Goal: Check status: Check status

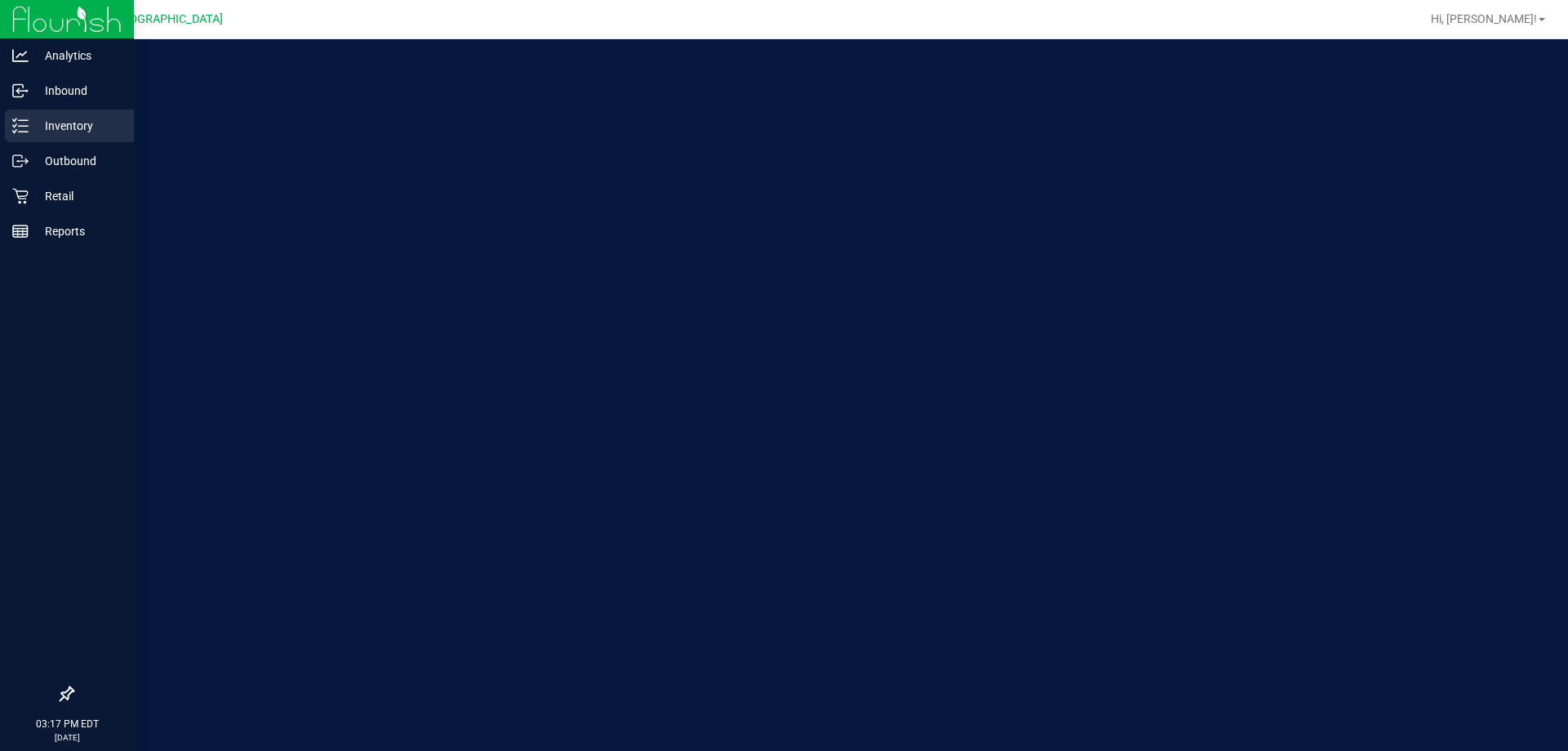
click at [26, 120] on line at bounding box center [24, 120] width 9 height 0
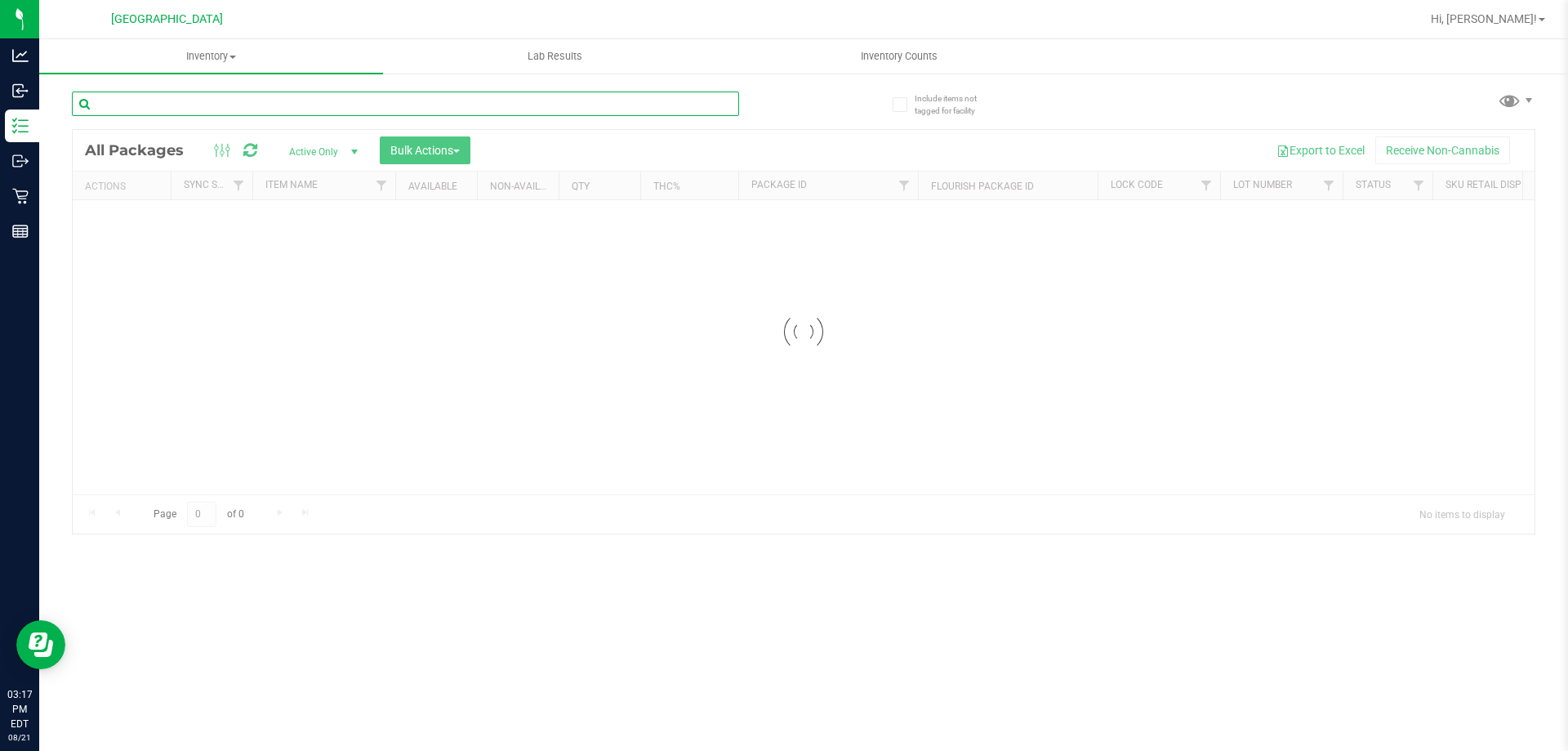
click at [323, 109] on input "text" at bounding box center [406, 103] width 667 height 25
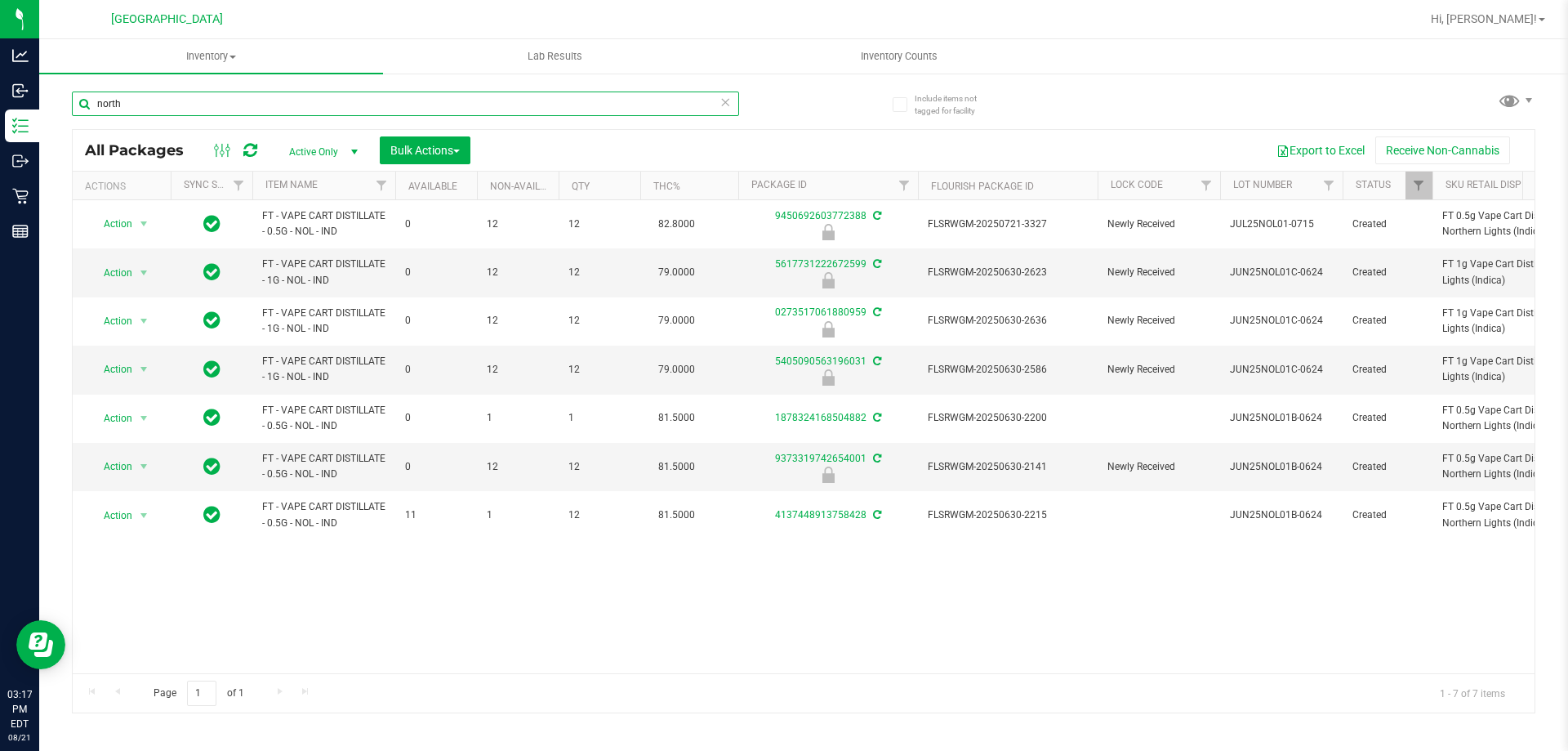
type input "north"
click at [464, 590] on div "Action Action Edit attributes Global inventory Locate package Package audit log…" at bounding box center [803, 437] width 1462 height 473
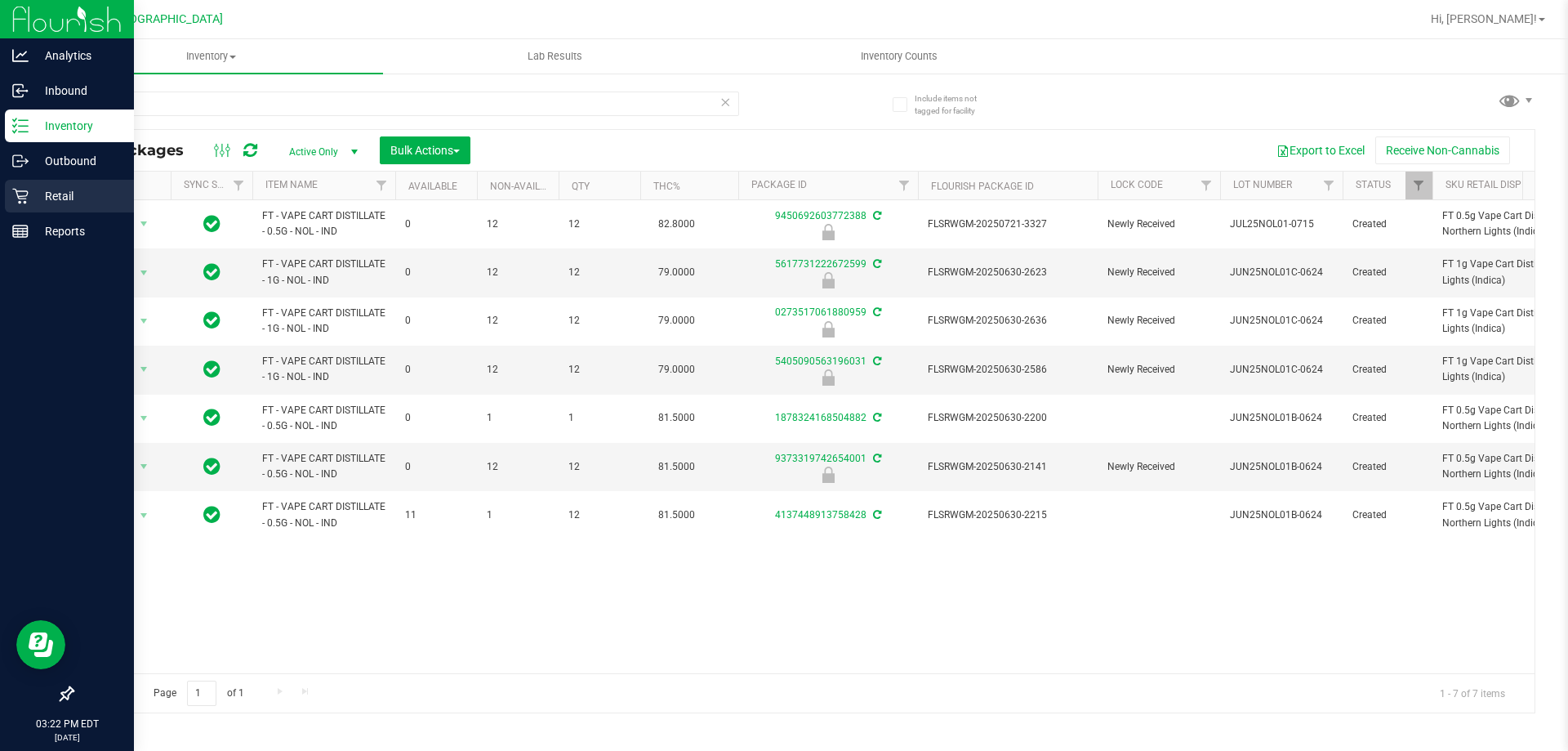
click at [19, 180] on div "Retail" at bounding box center [69, 196] width 129 height 33
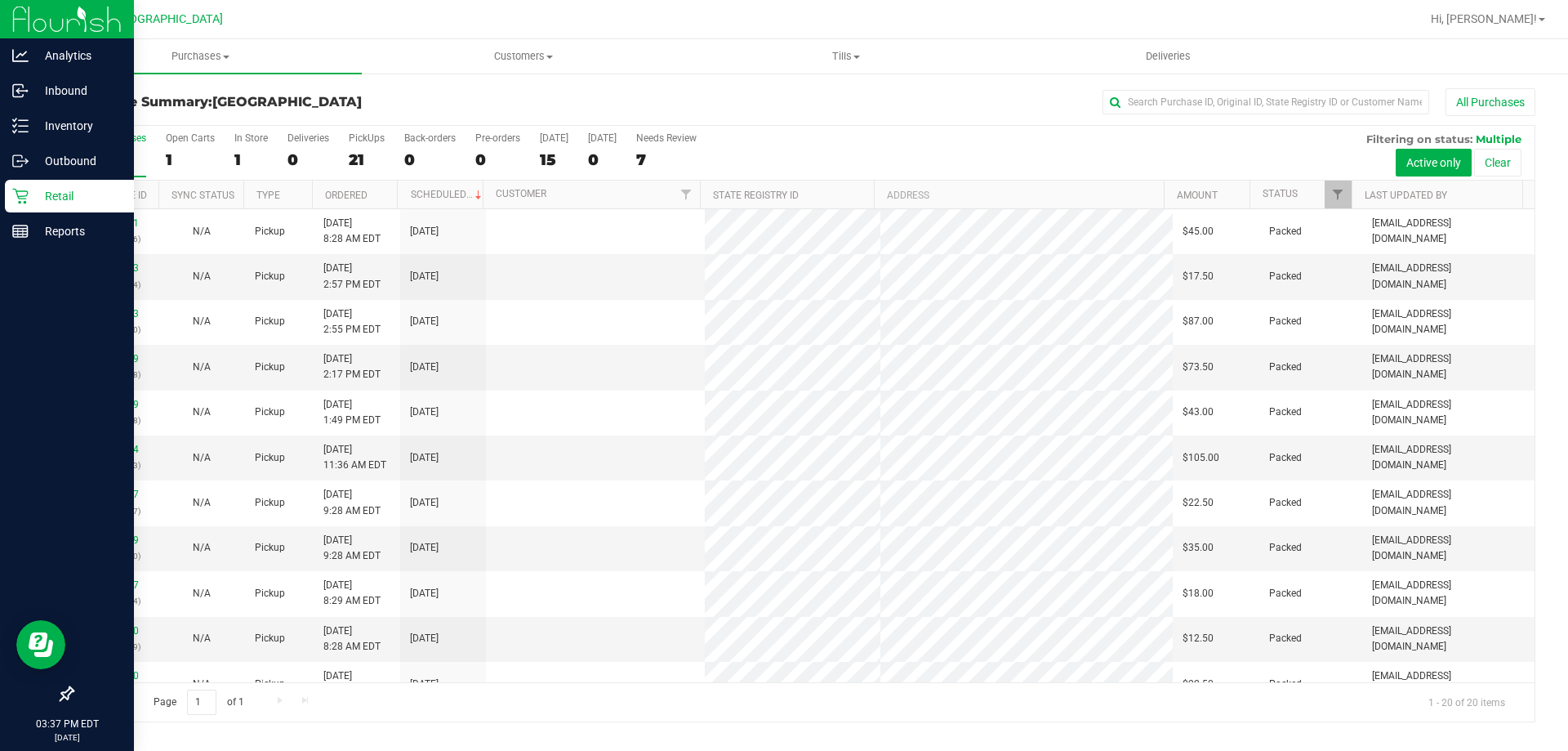
scroll to position [431, 0]
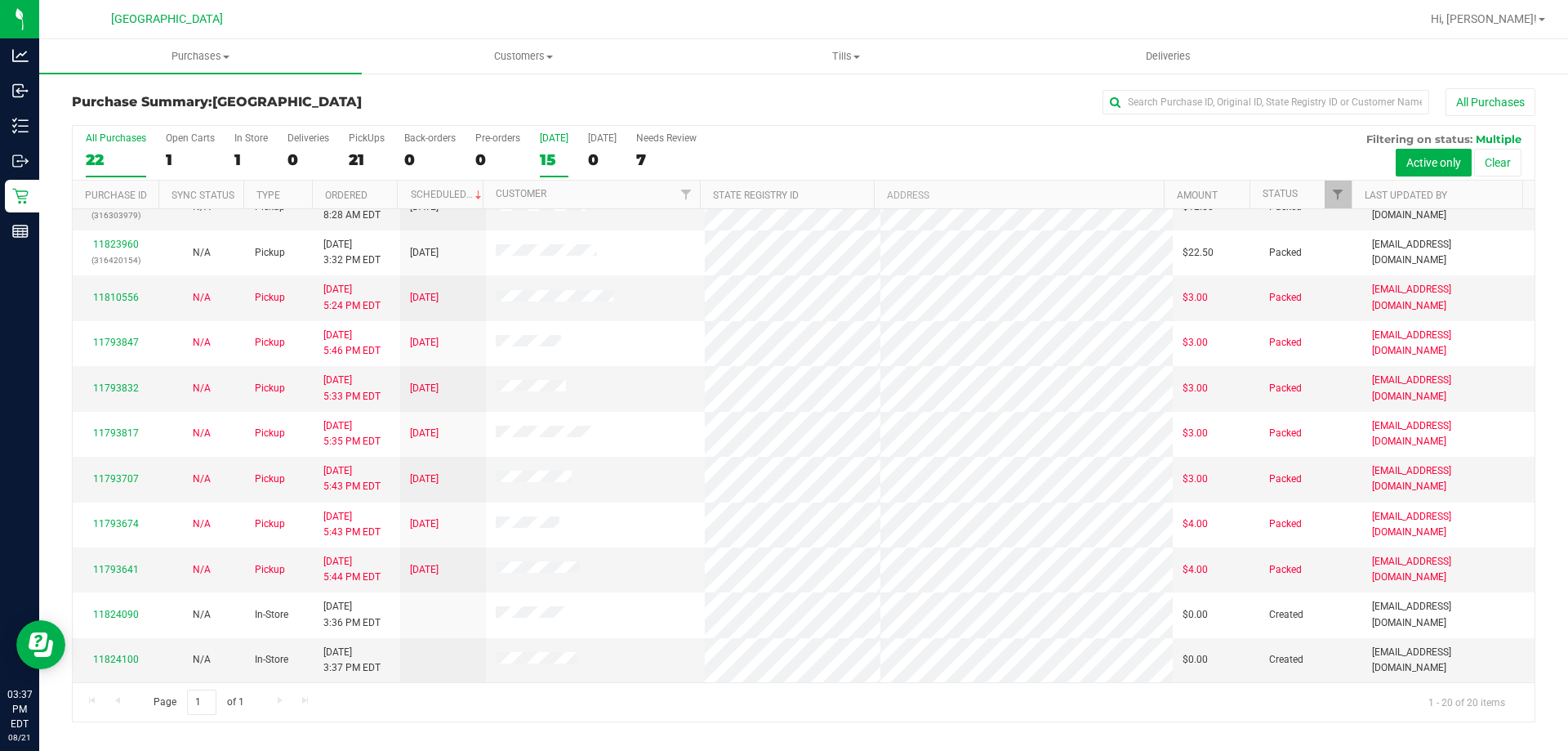
click at [545, 158] on div "15" at bounding box center [554, 159] width 28 height 19
click at [0, 0] on input "[DATE] 15" at bounding box center [0, 0] width 0 height 0
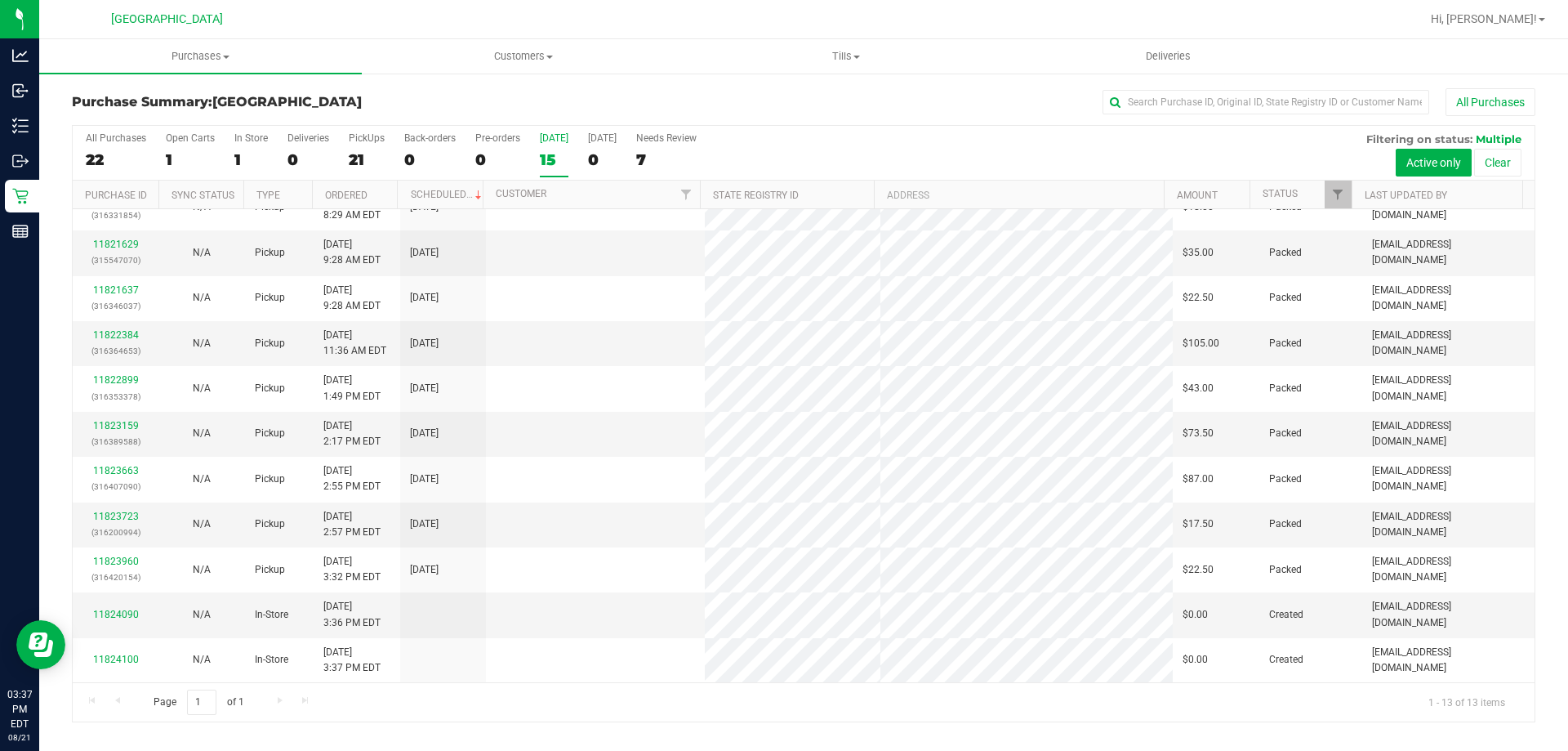
scroll to position [0, 0]
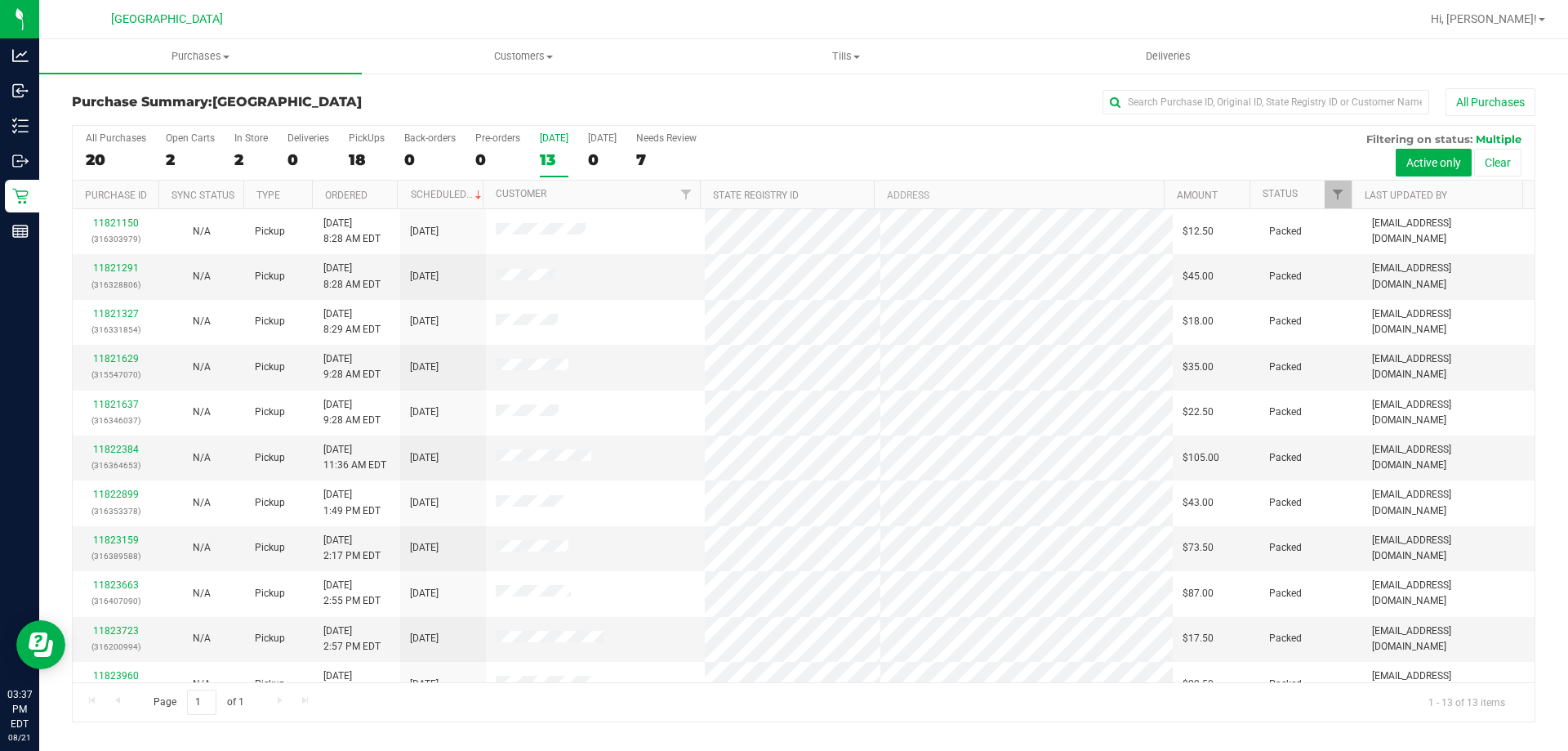
click at [899, 132] on div "All Purchases 20 Open Carts 2 In Store 2 Deliveries 0 PickUps 18 Back-orders 0 …" at bounding box center [803, 132] width 1462 height 13
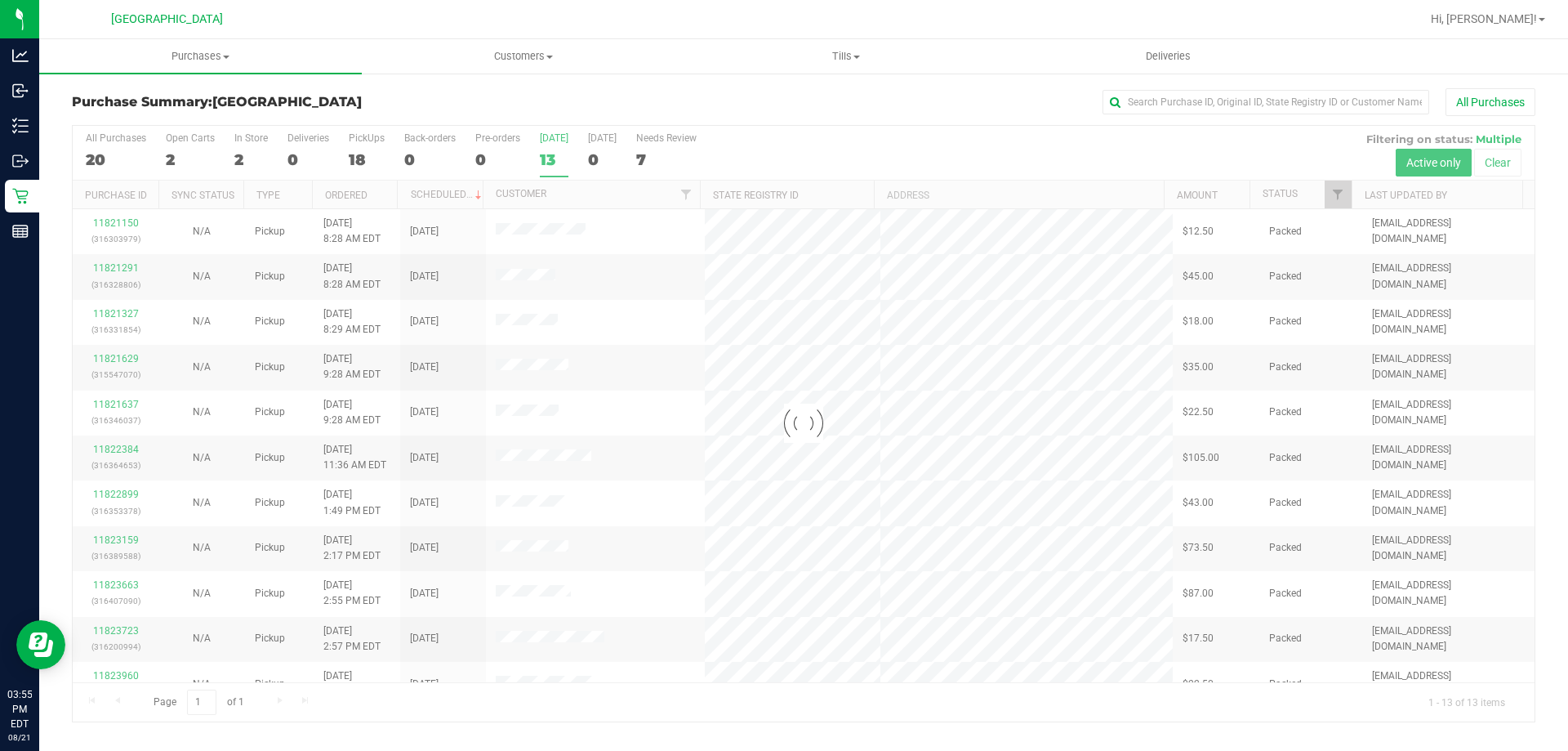
click at [545, 163] on div at bounding box center [803, 423] width 1462 height 596
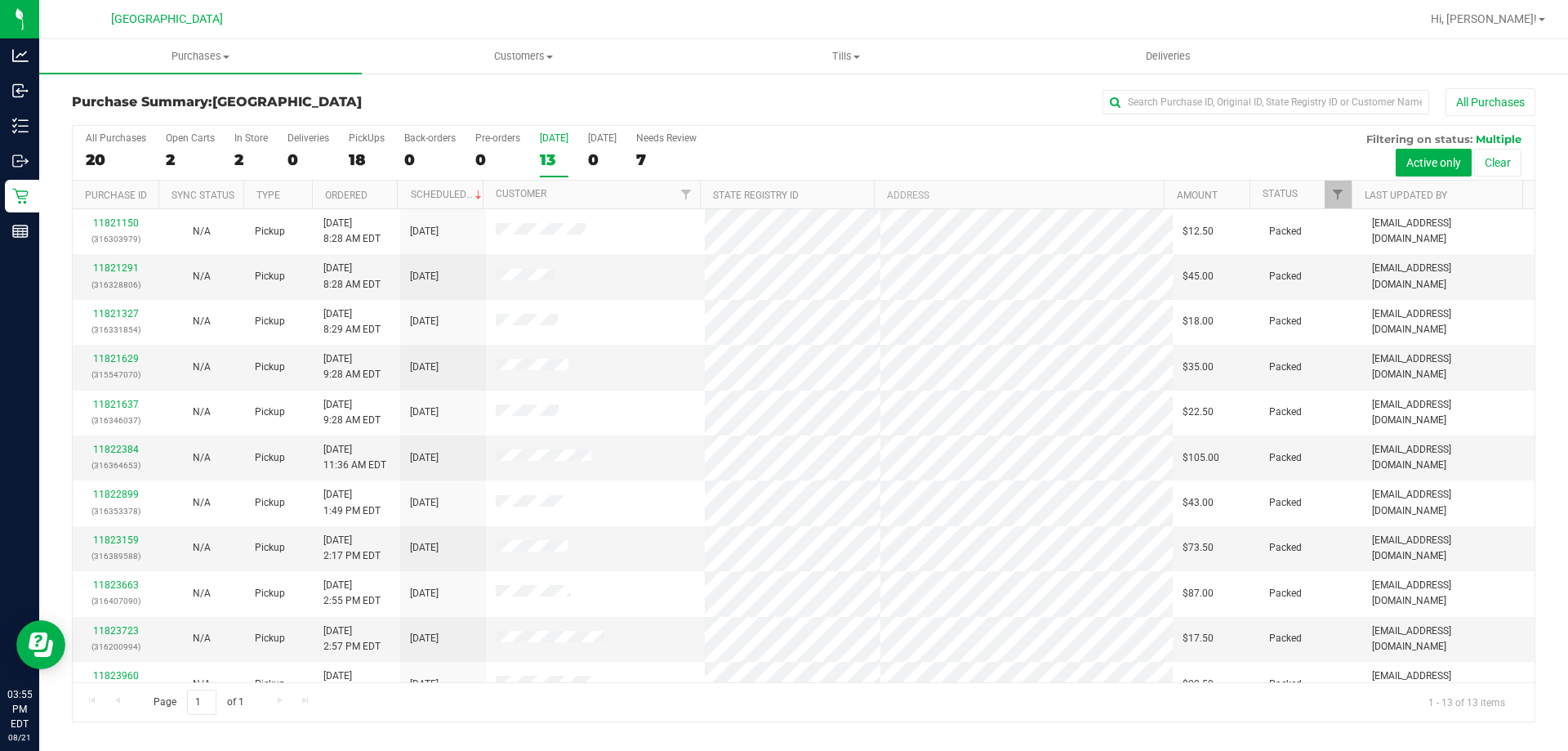
scroll to position [114, 0]
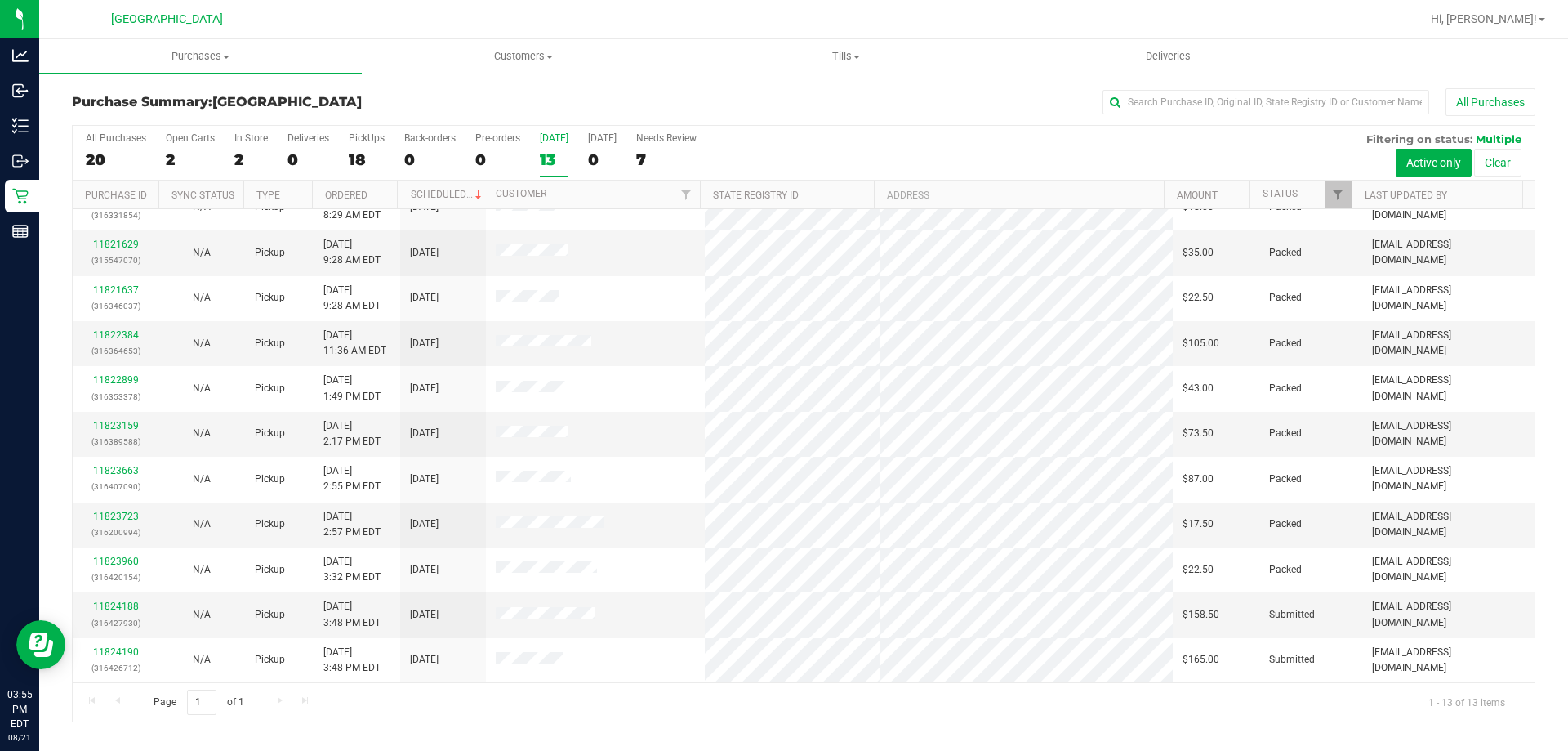
click at [541, 166] on div "13" at bounding box center [554, 159] width 28 height 19
click at [0, 0] on input "[DATE] 13" at bounding box center [0, 0] width 0 height 0
